Goal: Task Accomplishment & Management: Use online tool/utility

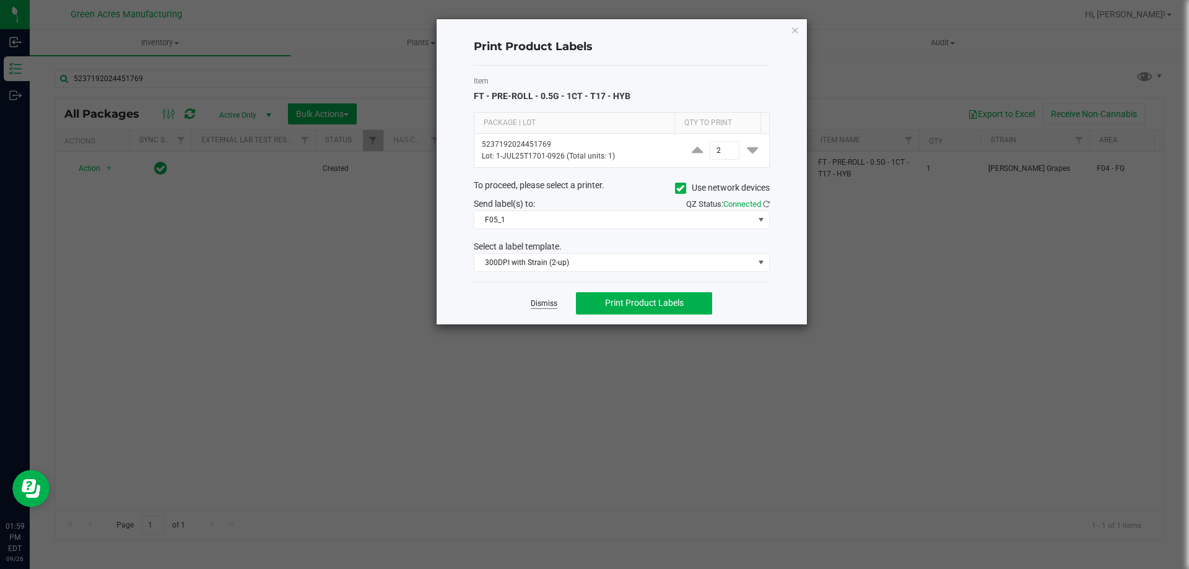
click at [548, 306] on link "Dismiss" at bounding box center [544, 304] width 27 height 11
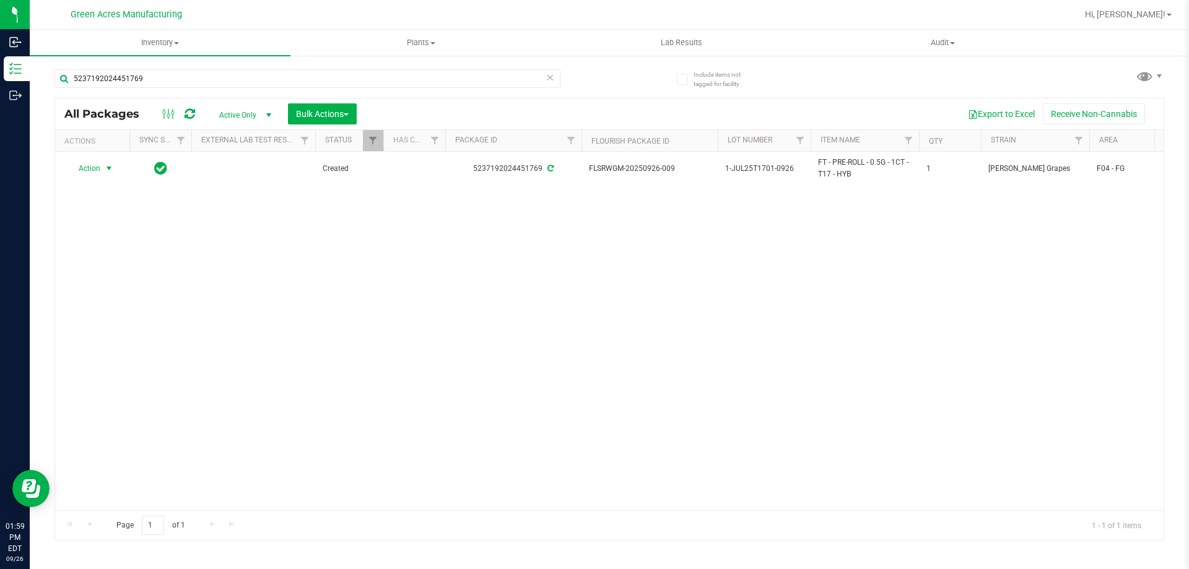
click at [334, 260] on div "Action Action Adjust qty Create package Edit attributes Global inventory Locate…" at bounding box center [609, 331] width 1109 height 359
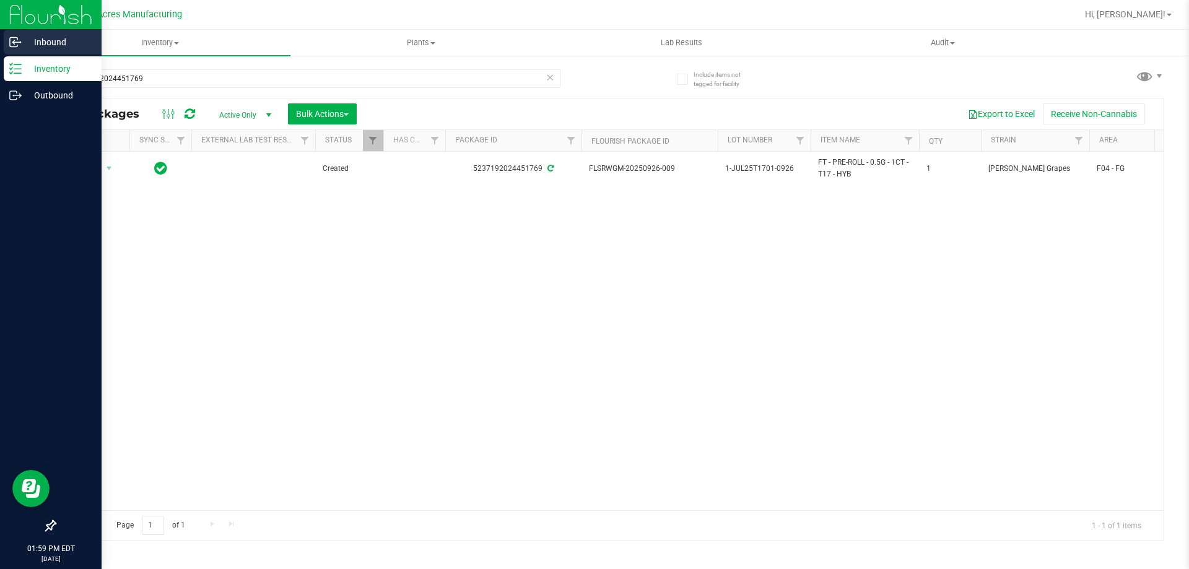
click at [56, 44] on p "Inbound" at bounding box center [59, 42] width 74 height 15
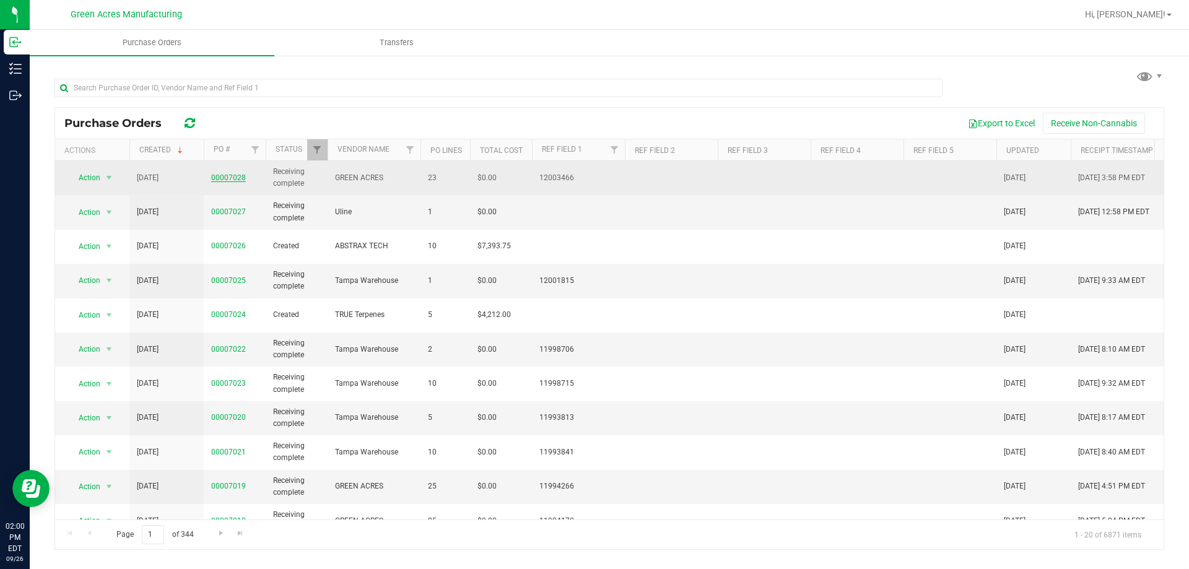
click at [221, 180] on link "00007028" at bounding box center [228, 177] width 35 height 9
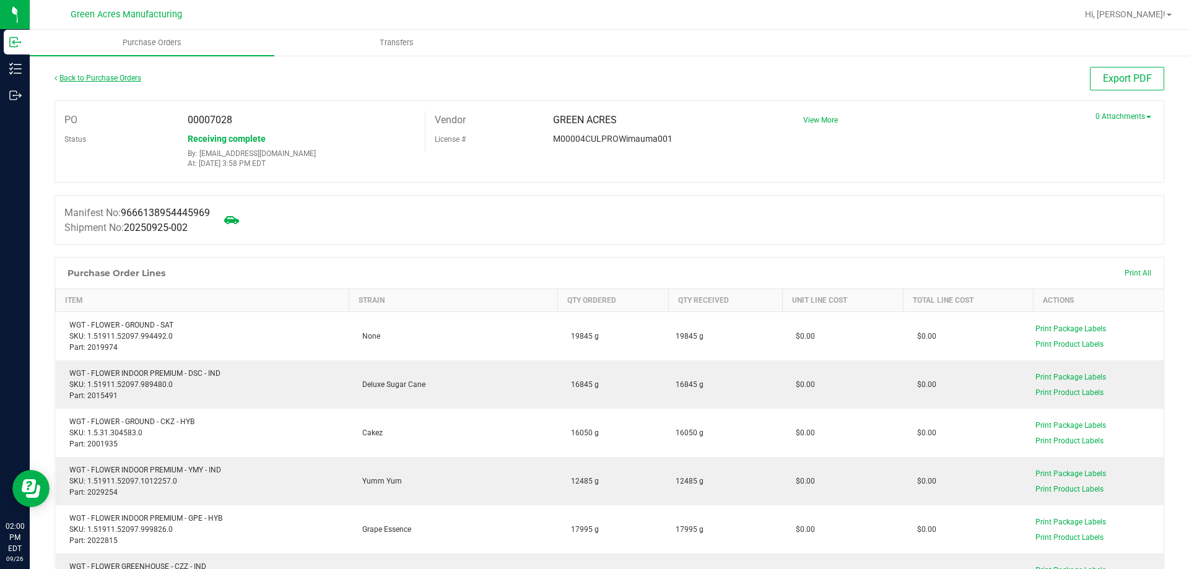
click at [83, 74] on link "Back to Purchase Orders" at bounding box center [98, 78] width 87 height 9
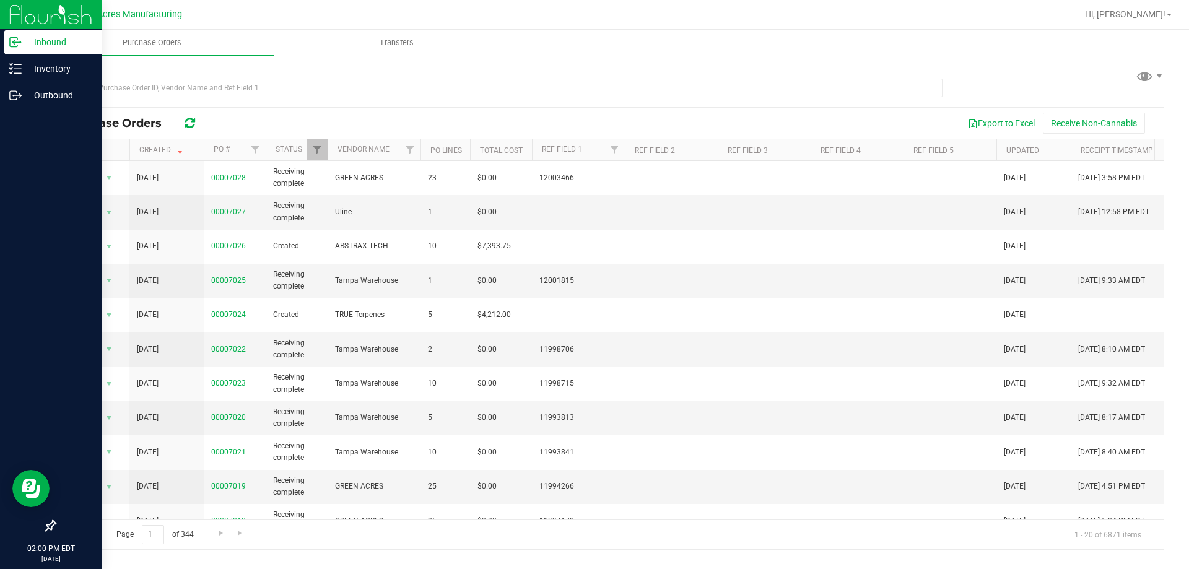
click at [44, 45] on p "Inbound" at bounding box center [59, 42] width 74 height 15
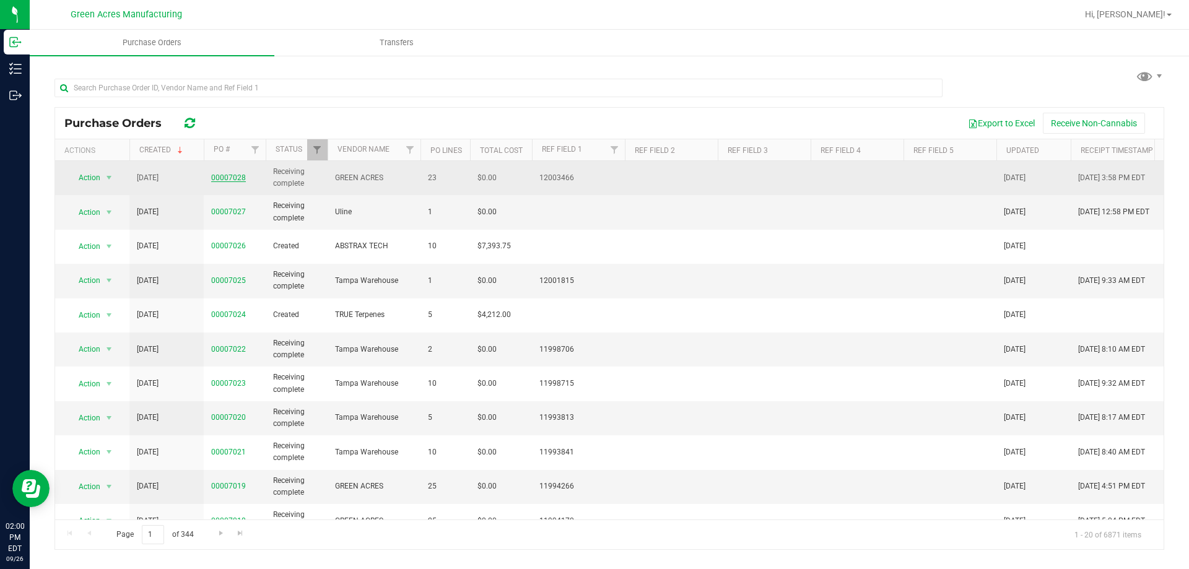
click at [230, 179] on link "00007028" at bounding box center [228, 177] width 35 height 9
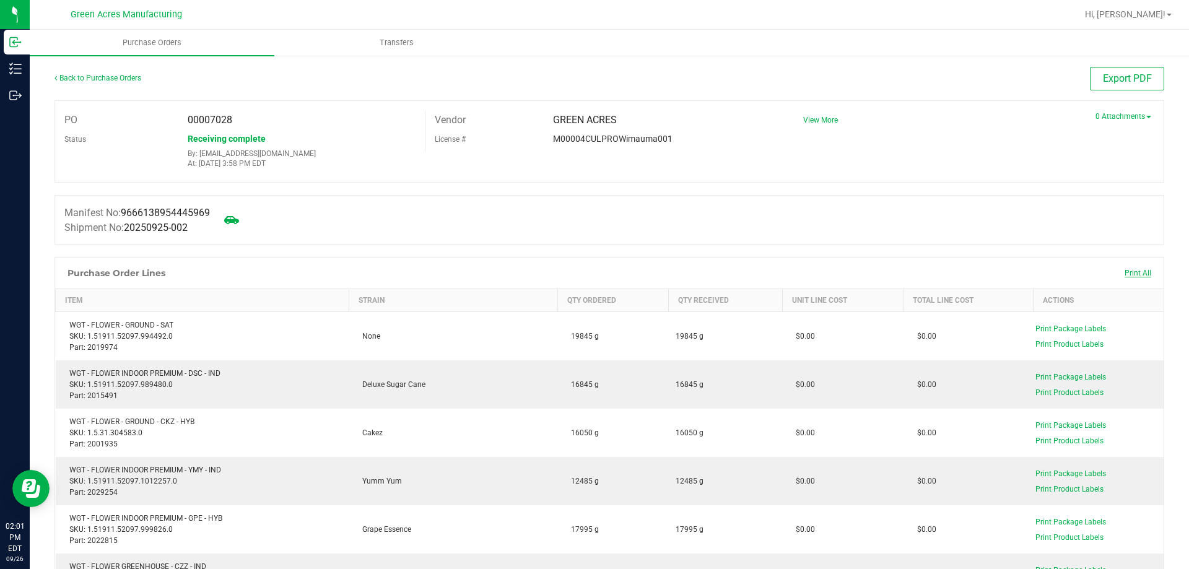
click at [1134, 274] on span "Print All" at bounding box center [1138, 273] width 27 height 9
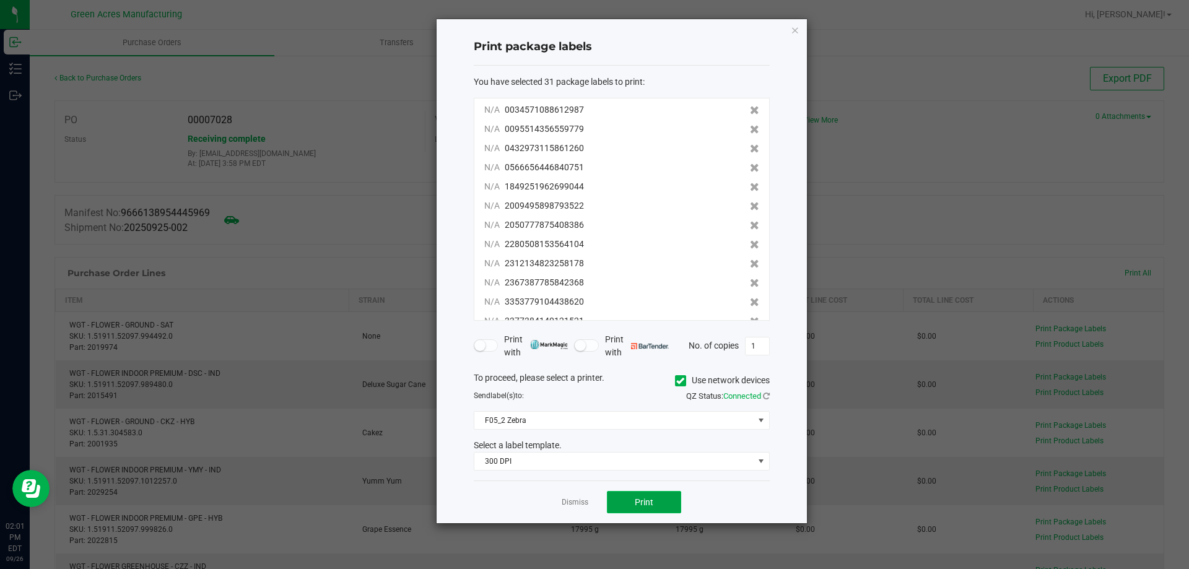
click at [666, 499] on button "Print" at bounding box center [644, 502] width 74 height 22
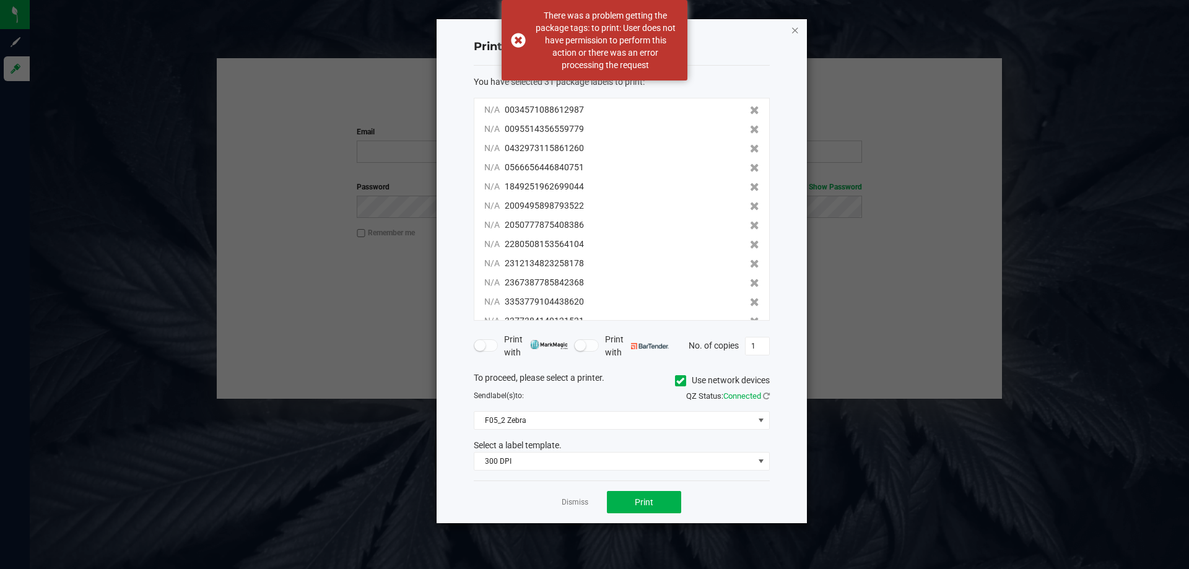
click at [797, 35] on icon "button" at bounding box center [795, 29] width 9 height 15
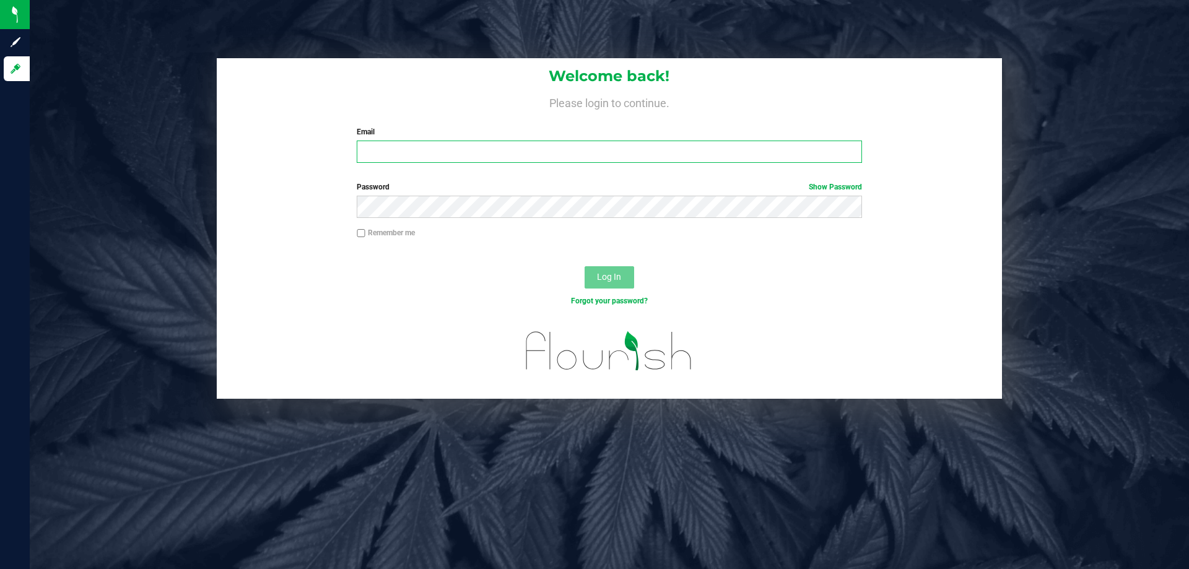
click at [545, 152] on input "Email" at bounding box center [609, 152] width 505 height 22
type input "[EMAIL_ADDRESS][DOMAIN_NAME]"
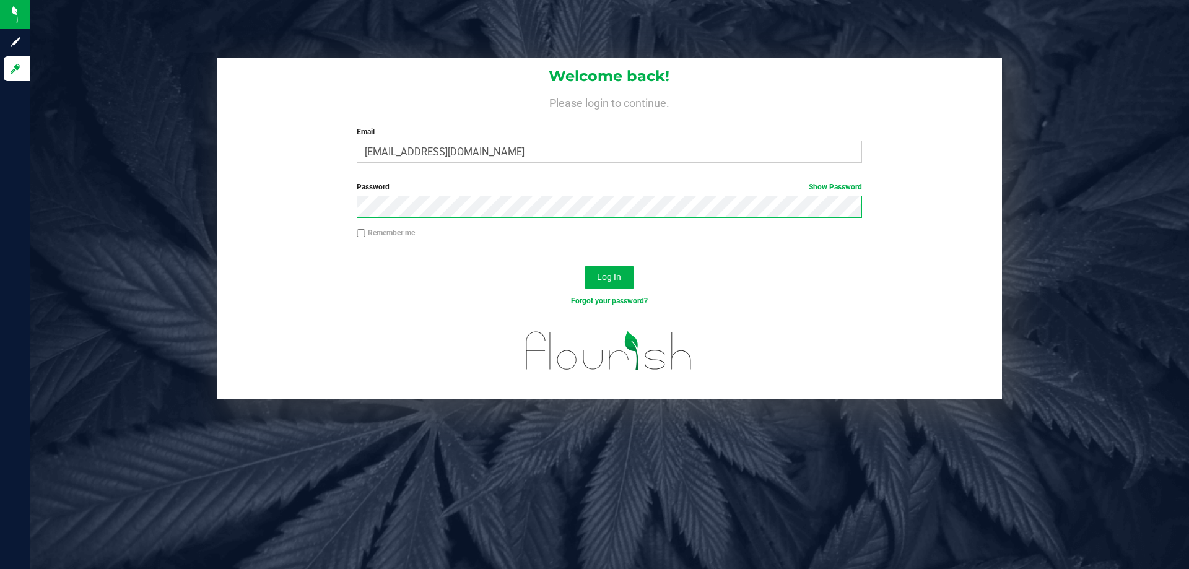
click at [585, 266] on button "Log In" at bounding box center [610, 277] width 50 height 22
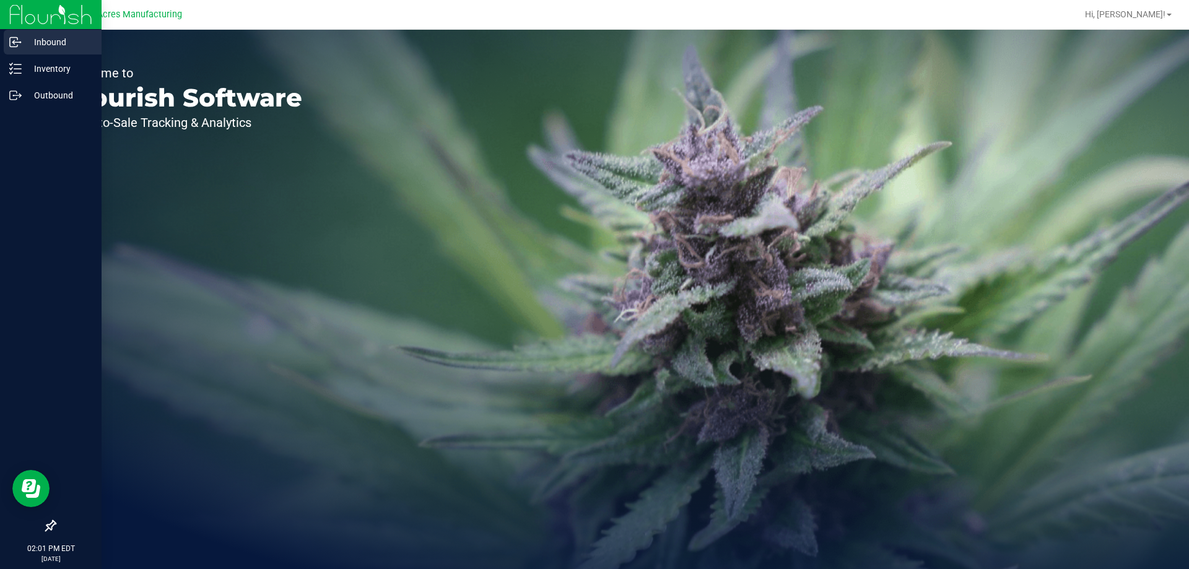
click at [16, 40] on icon at bounding box center [15, 42] width 12 height 12
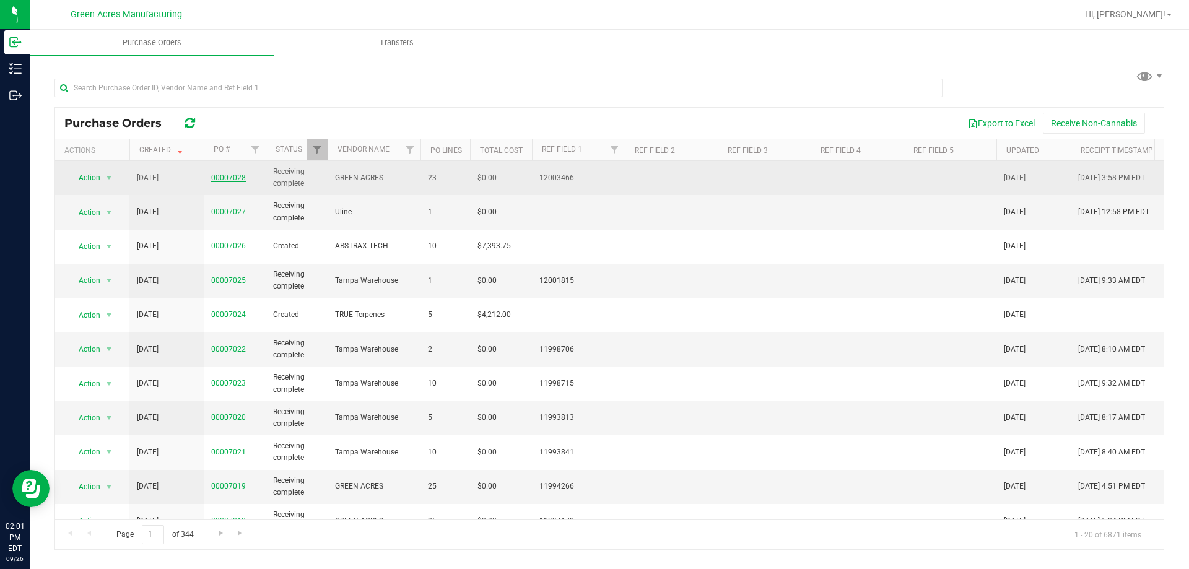
click at [230, 180] on link "00007028" at bounding box center [228, 177] width 35 height 9
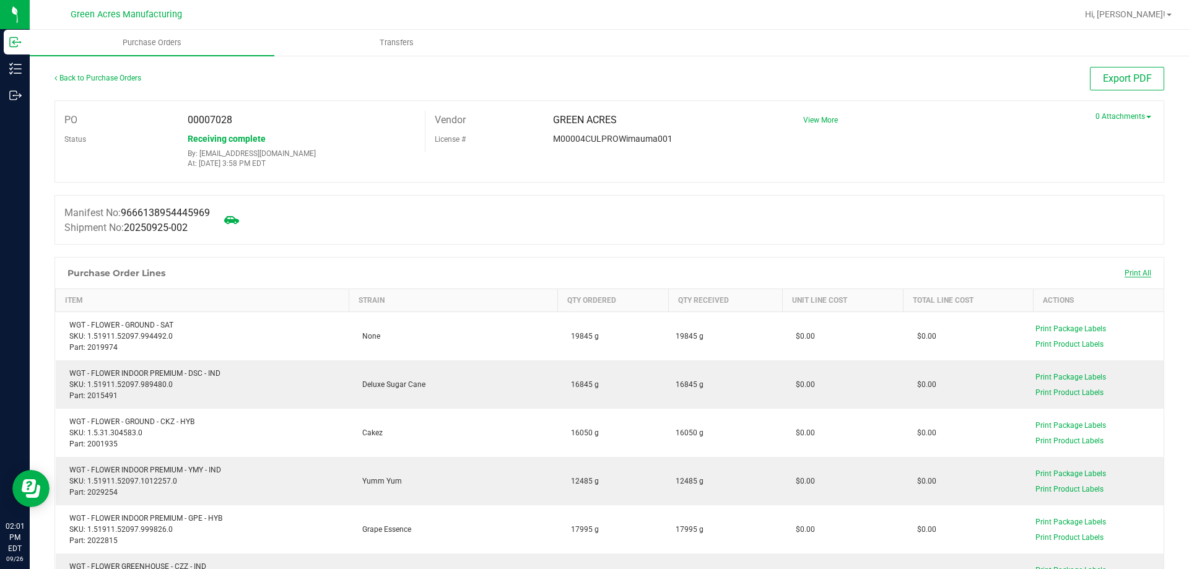
click at [1125, 276] on span "Print All" at bounding box center [1138, 273] width 27 height 9
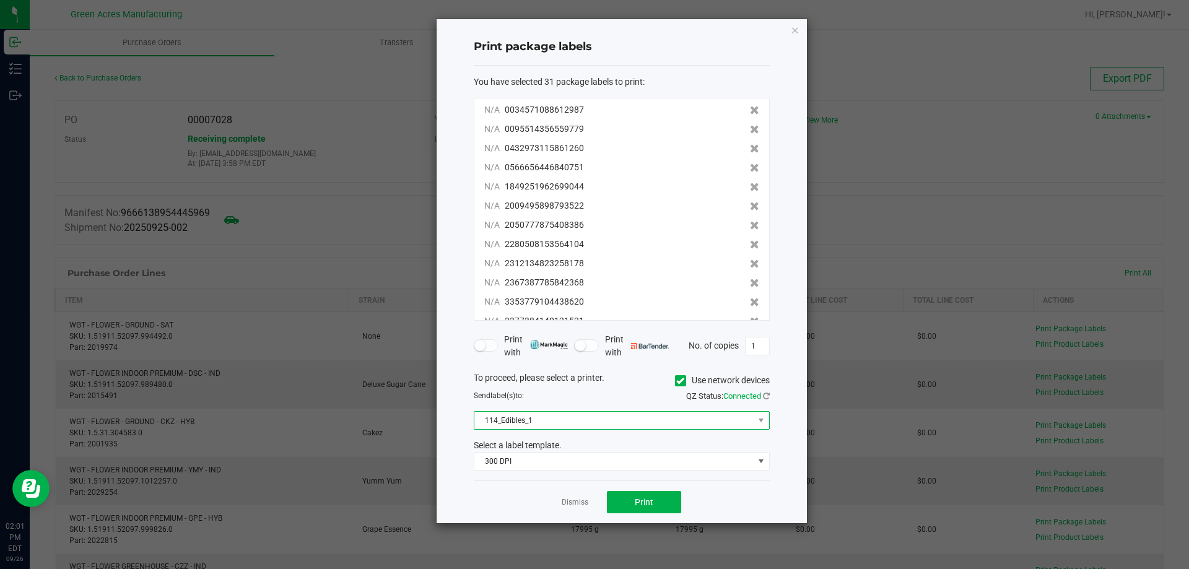
click at [569, 425] on span "114_Edibles_1" at bounding box center [613, 420] width 279 height 17
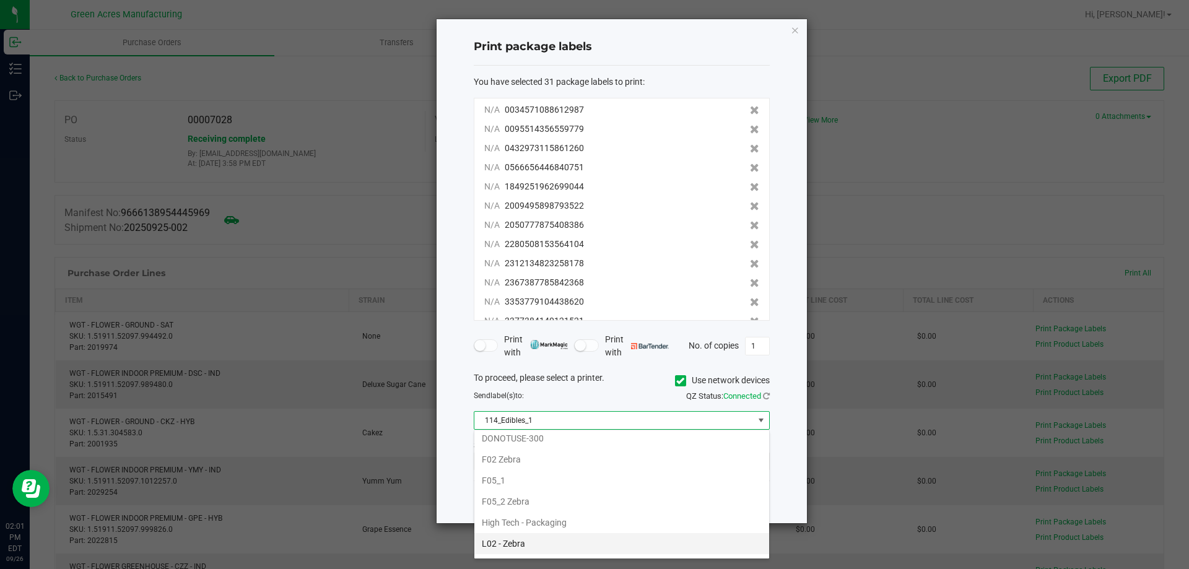
scroll to position [343, 0]
click at [525, 479] on li "F05_2 Zebra" at bounding box center [621, 479] width 295 height 21
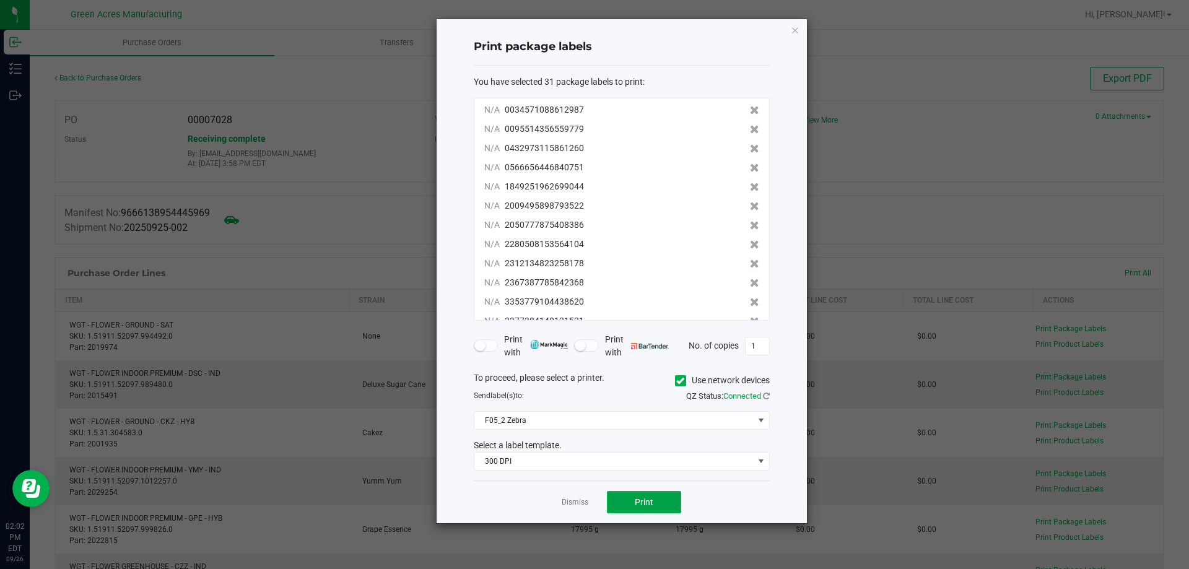
click at [653, 497] on button "Print" at bounding box center [644, 502] width 74 height 22
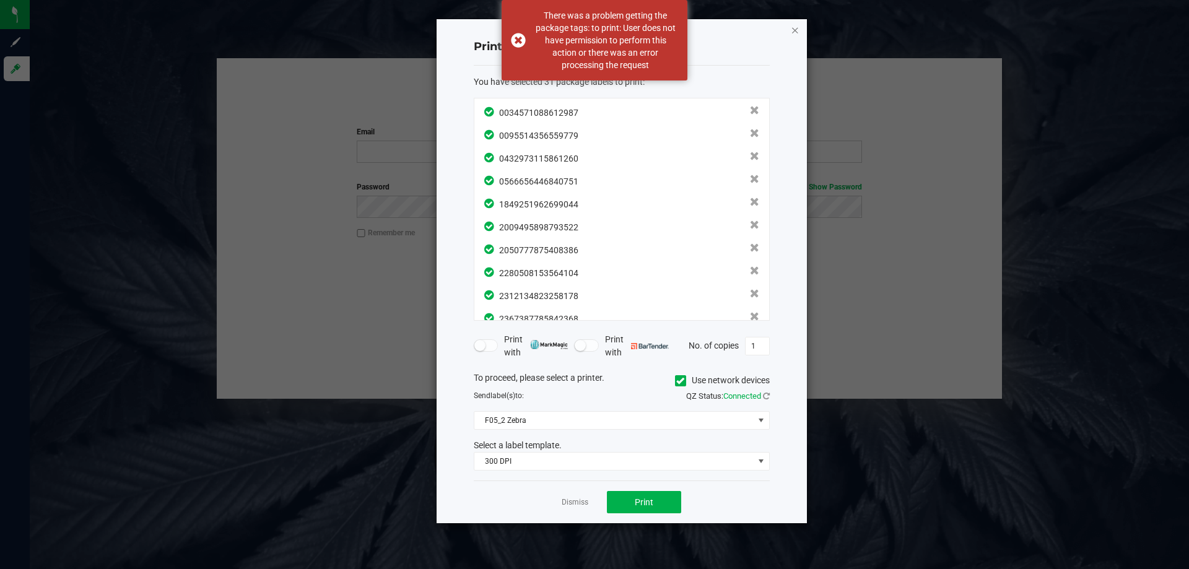
click at [795, 30] on icon "button" at bounding box center [795, 29] width 9 height 15
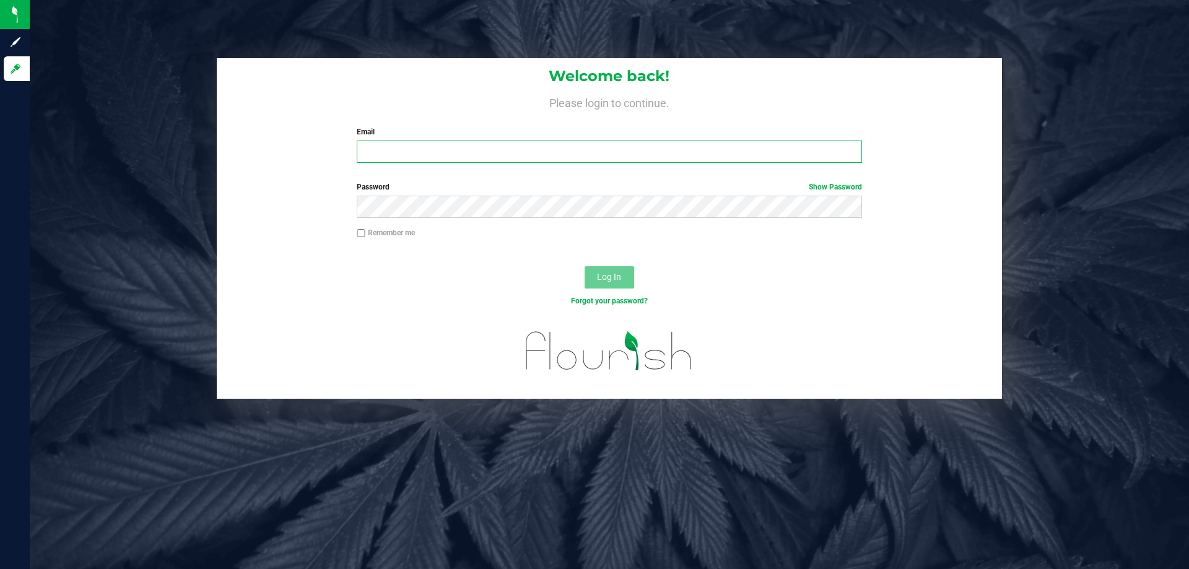
click at [467, 159] on input "Email" at bounding box center [609, 152] width 505 height 22
type input "[EMAIL_ADDRESS][DOMAIN_NAME]"
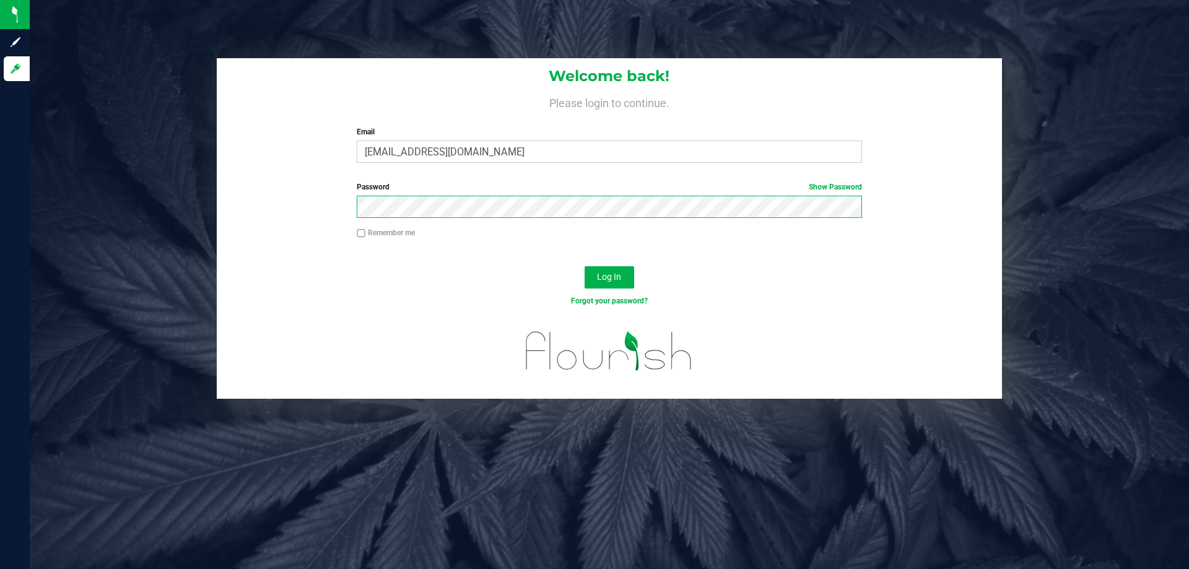
click at [585, 266] on button "Log In" at bounding box center [610, 277] width 50 height 22
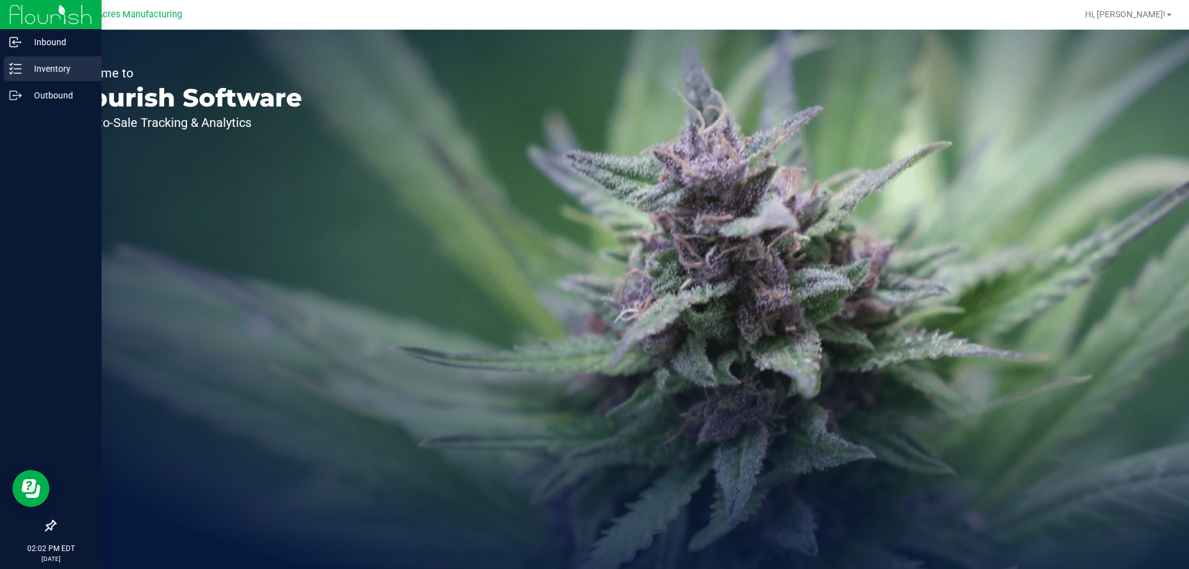
click at [53, 69] on p "Inventory" at bounding box center [59, 68] width 74 height 15
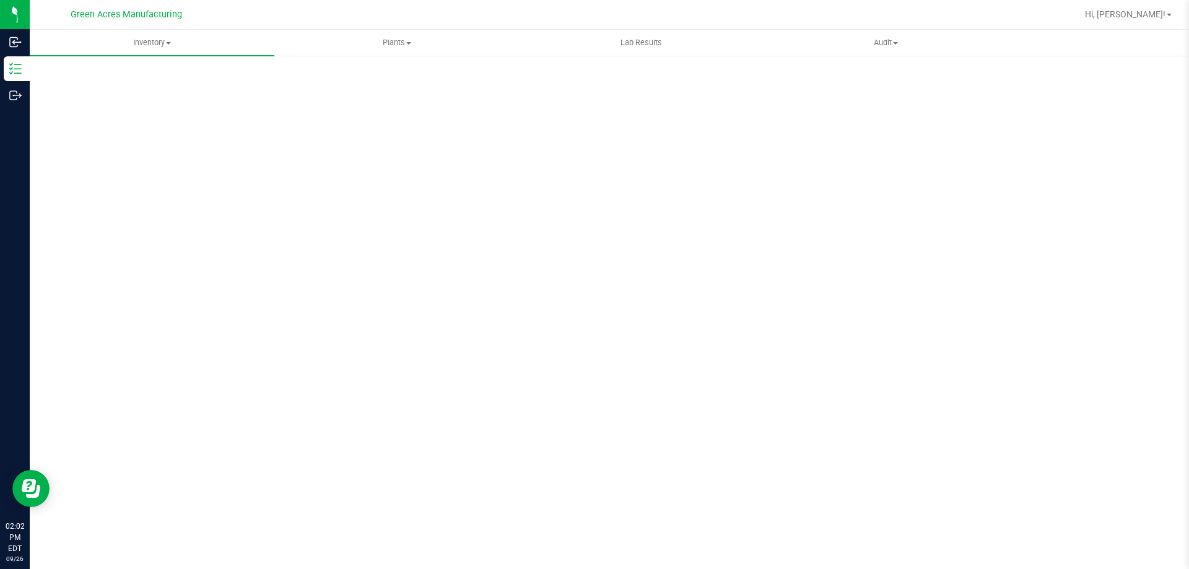
click at [372, 77] on div "Scan Packages 0" at bounding box center [610, 248] width 1110 height 362
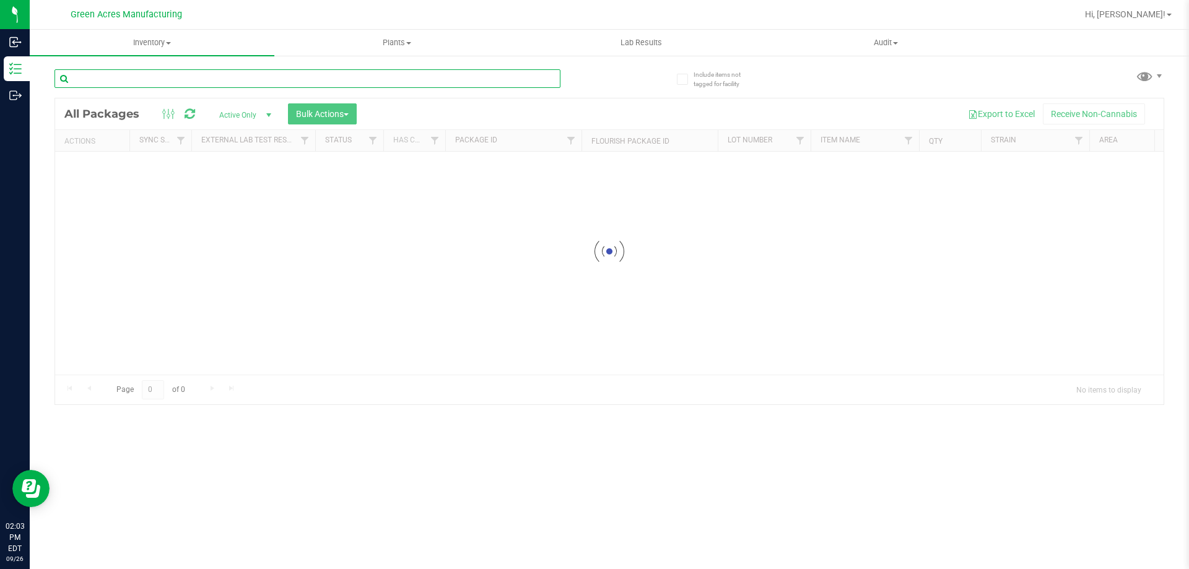
click at [423, 84] on input "text" at bounding box center [308, 78] width 506 height 19
click at [409, 84] on input "text" at bounding box center [308, 78] width 506 height 19
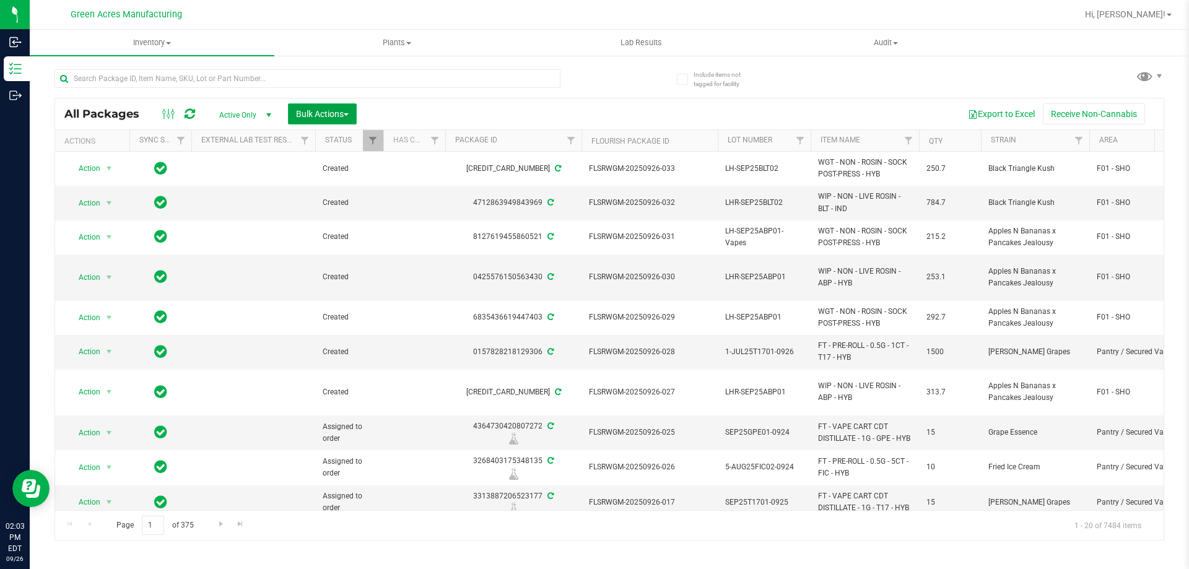
click at [341, 109] on span "Bulk Actions" at bounding box center [322, 114] width 53 height 10
click at [349, 255] on span "Print package labels" at bounding box center [332, 256] width 74 height 10
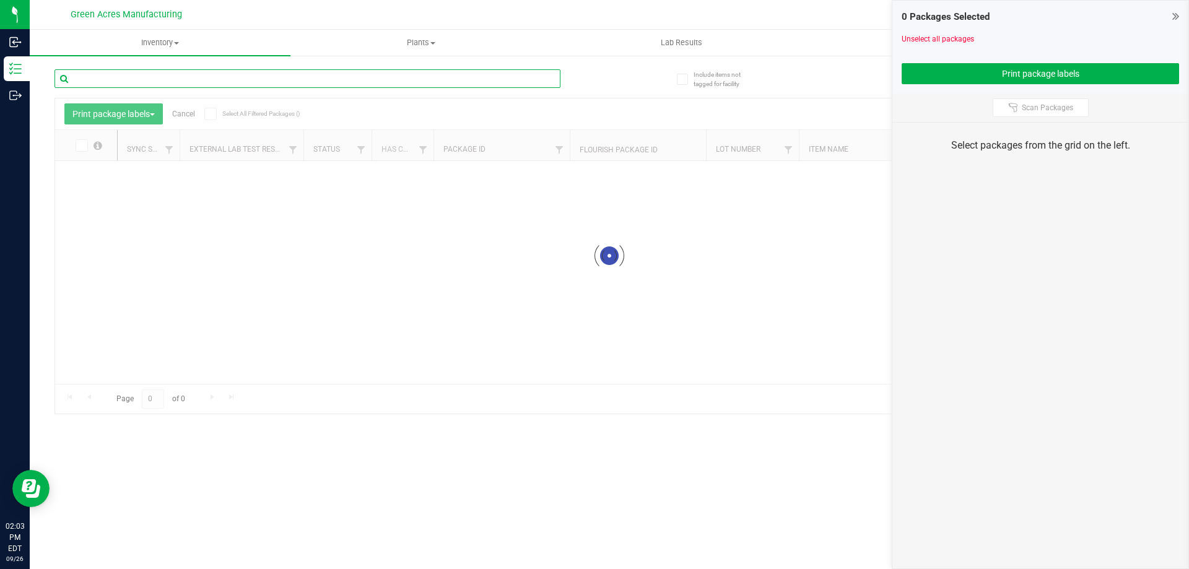
click at [256, 81] on input "text" at bounding box center [308, 78] width 506 height 19
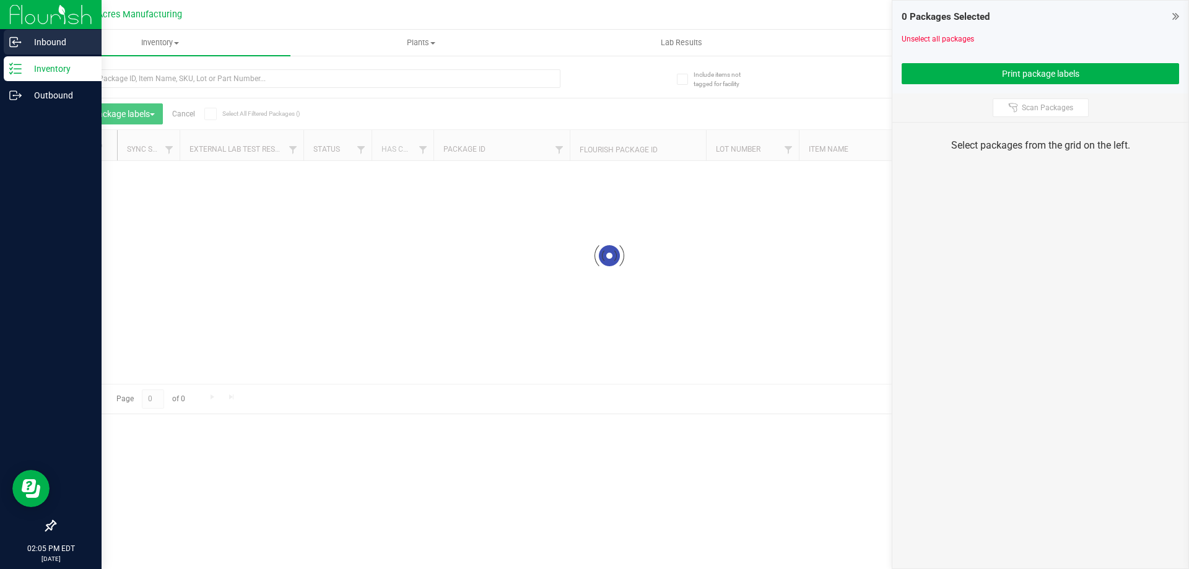
click at [40, 44] on p "Inbound" at bounding box center [59, 42] width 74 height 15
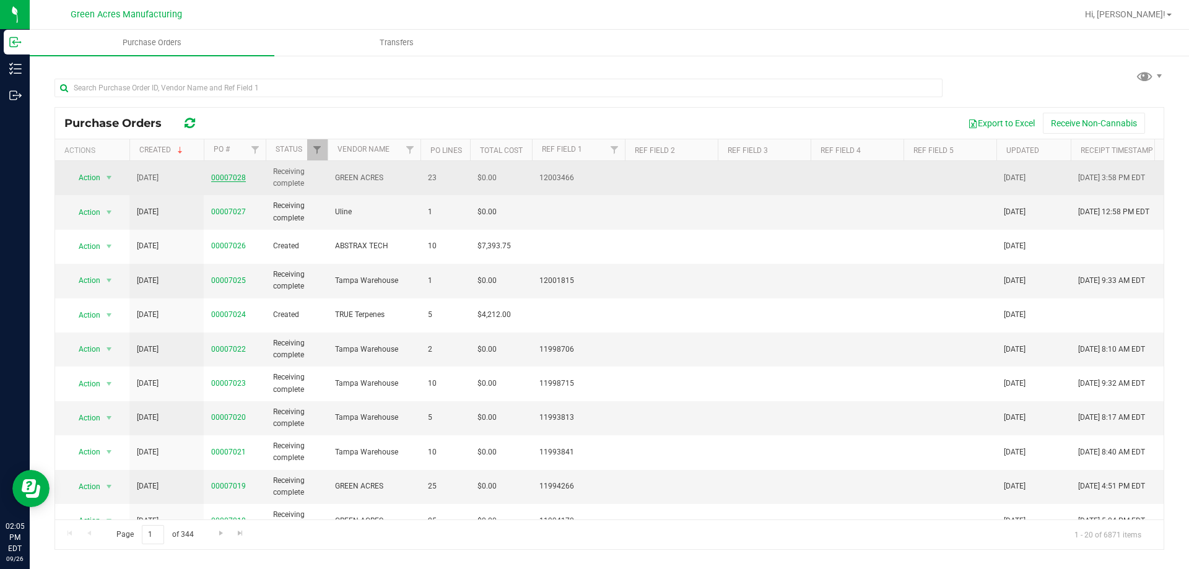
click at [230, 177] on link "00007028" at bounding box center [228, 177] width 35 height 9
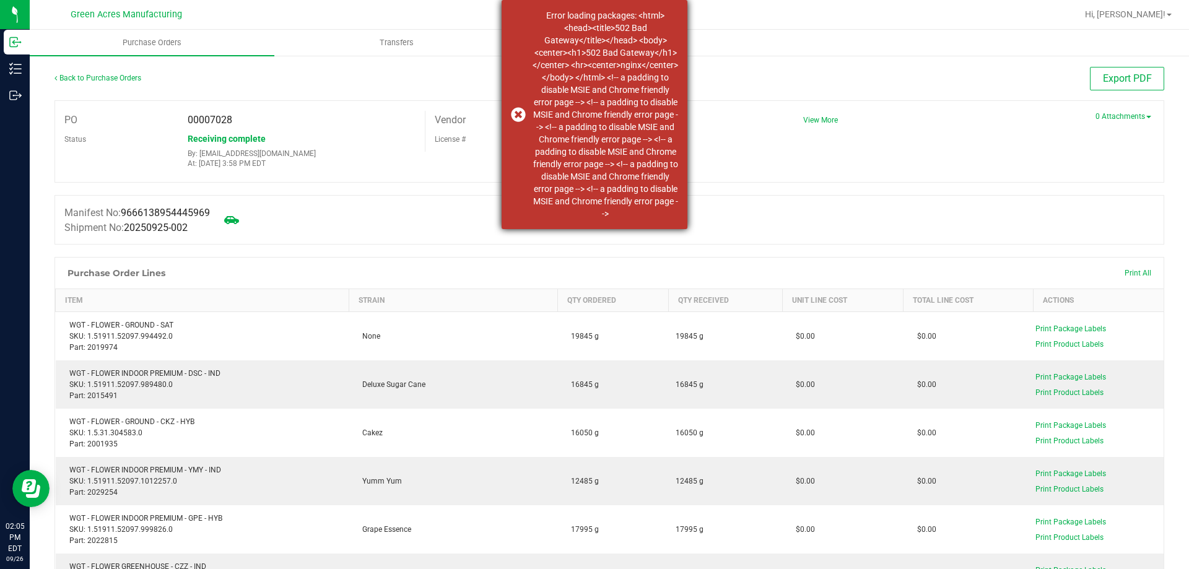
click at [644, 47] on div "Error loading packages: <html> <head><title>502 Bad Gateway</title></head> <bod…" at bounding box center [606, 114] width 146 height 211
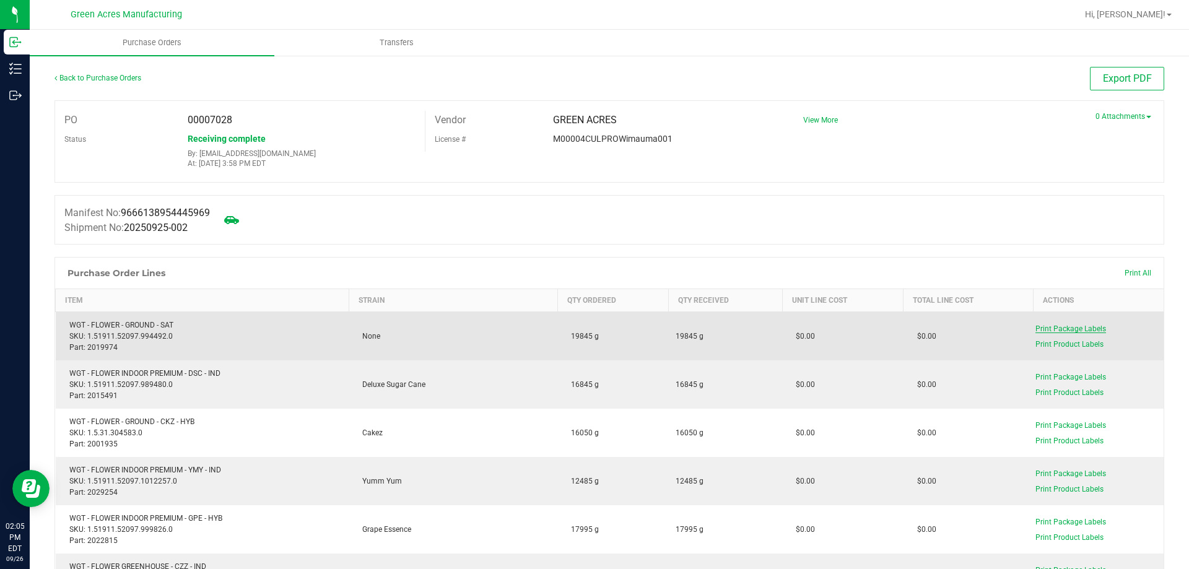
click at [1060, 331] on span "Print Package Labels" at bounding box center [1071, 329] width 71 height 9
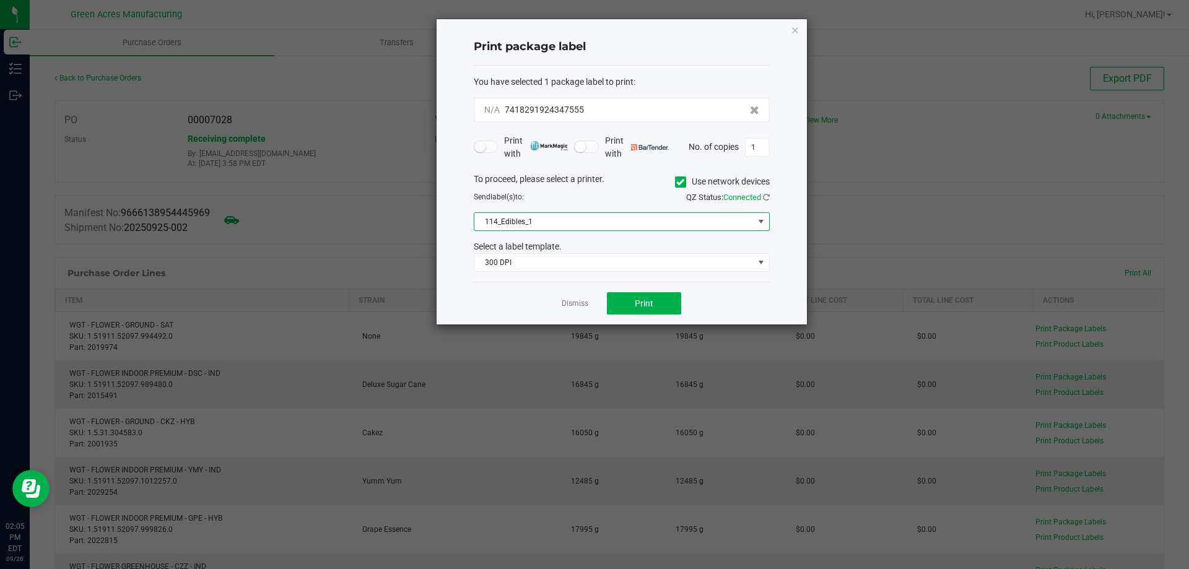
click at [617, 222] on span "114_Edibles_1" at bounding box center [613, 221] width 279 height 17
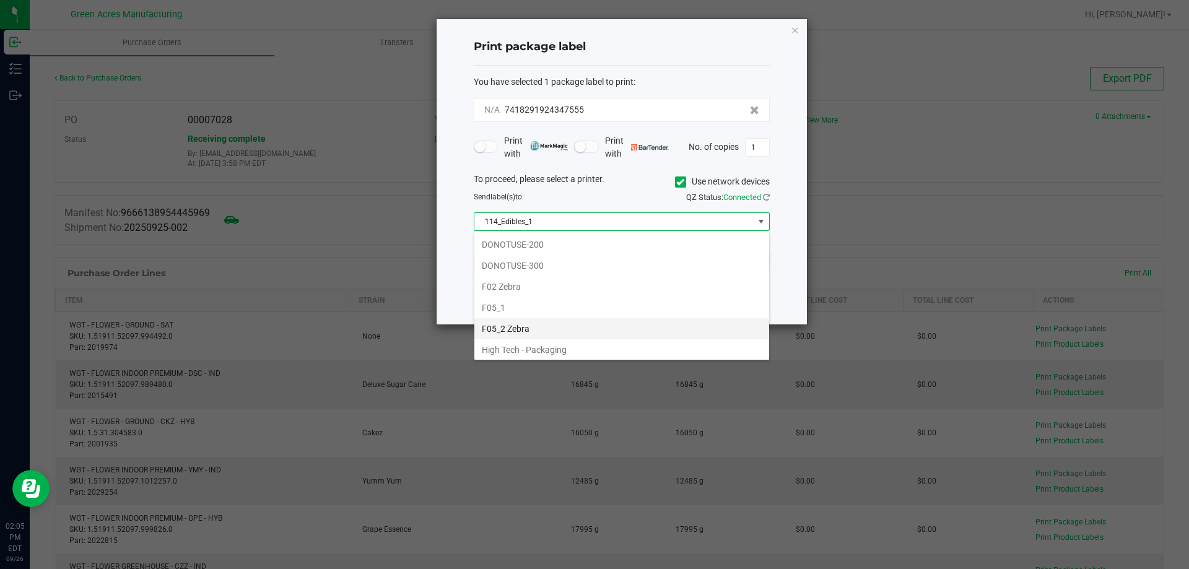
scroll to position [281, 0]
click at [517, 338] on li "F05_2 Zebra" at bounding box center [621, 342] width 295 height 21
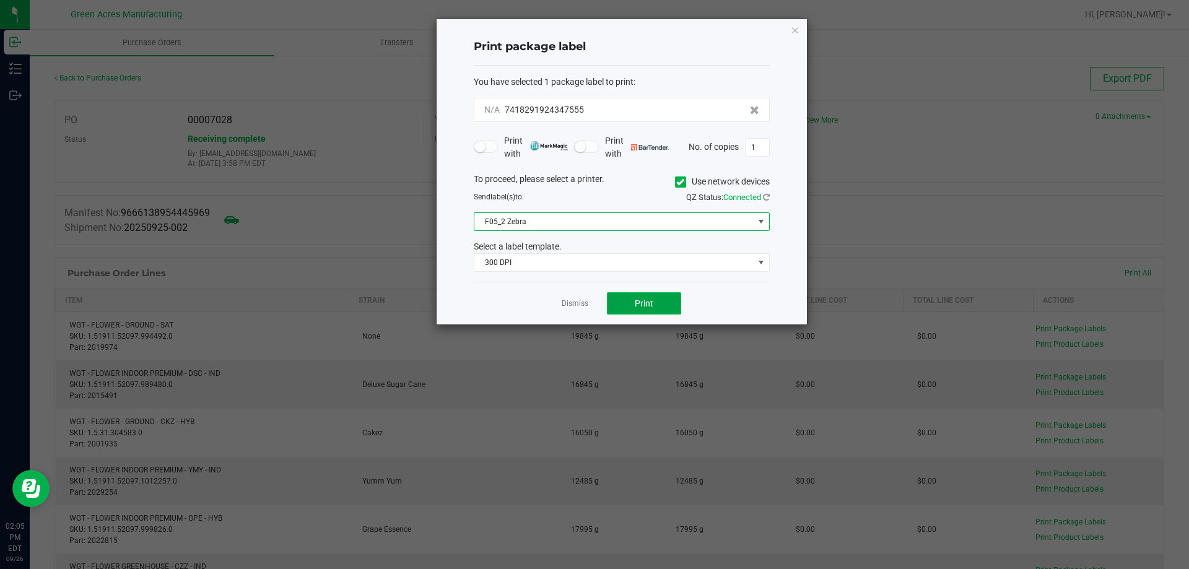
click at [648, 299] on span "Print" at bounding box center [644, 304] width 19 height 10
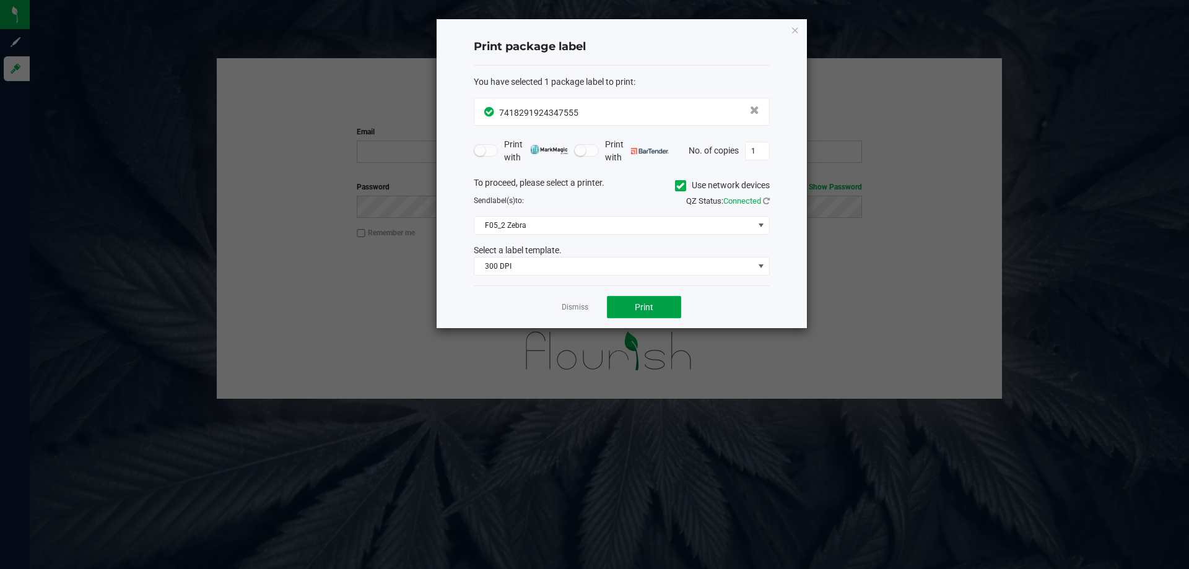
click at [637, 312] on span "Print" at bounding box center [644, 307] width 19 height 10
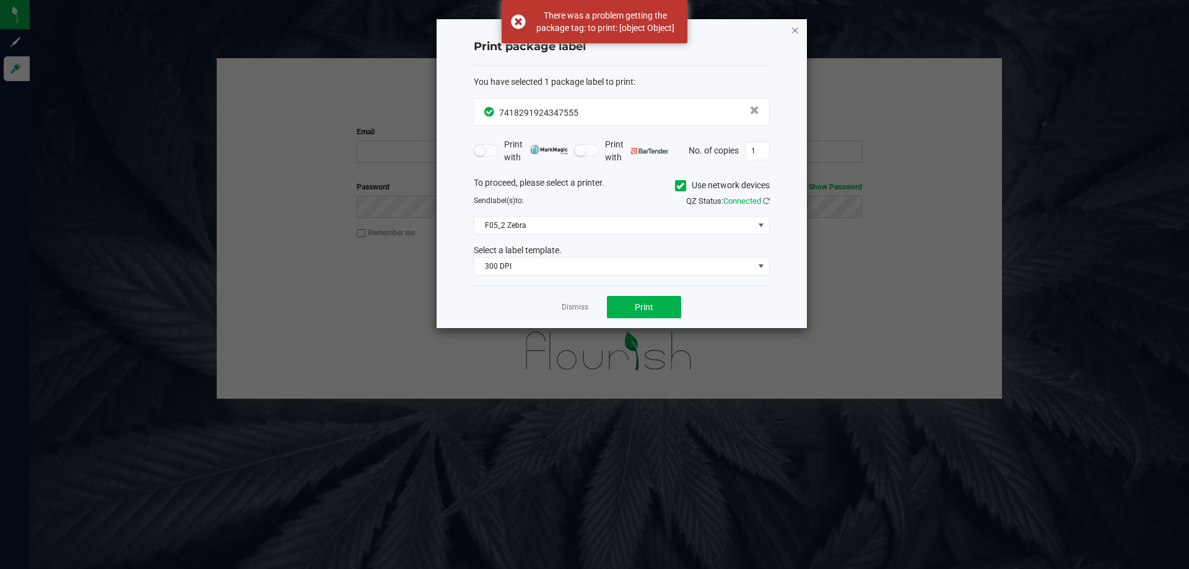
click at [793, 32] on icon "button" at bounding box center [795, 29] width 9 height 15
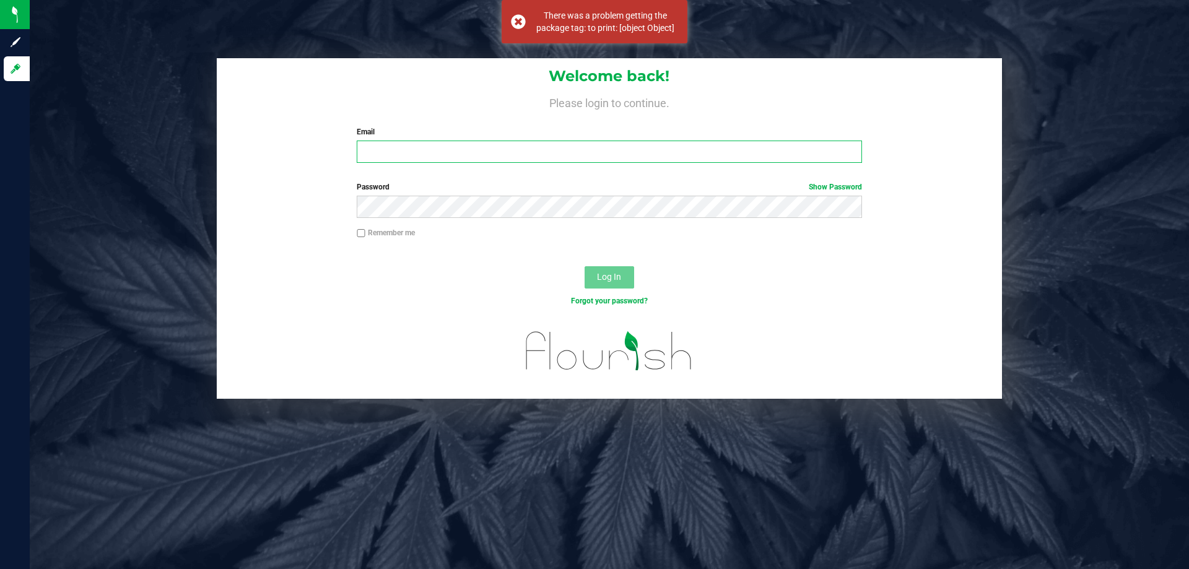
click at [468, 150] on input "Email" at bounding box center [609, 152] width 505 height 22
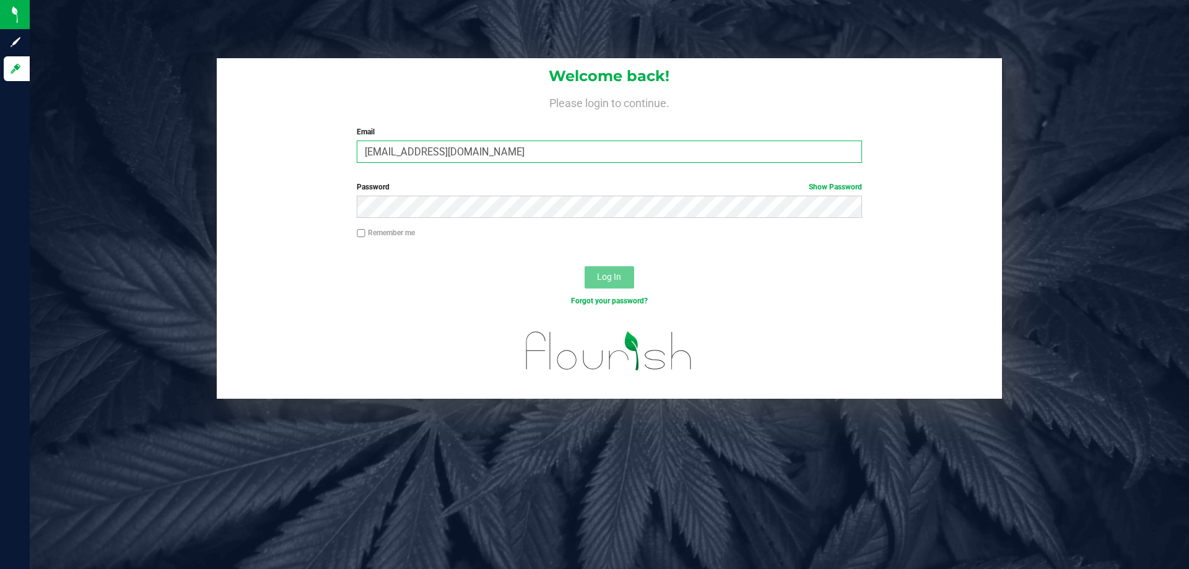
type input "[EMAIL_ADDRESS][DOMAIN_NAME]"
click at [585, 266] on button "Log In" at bounding box center [610, 277] width 50 height 22
